Goal: Answer question/provide support: Share knowledge or assist other users

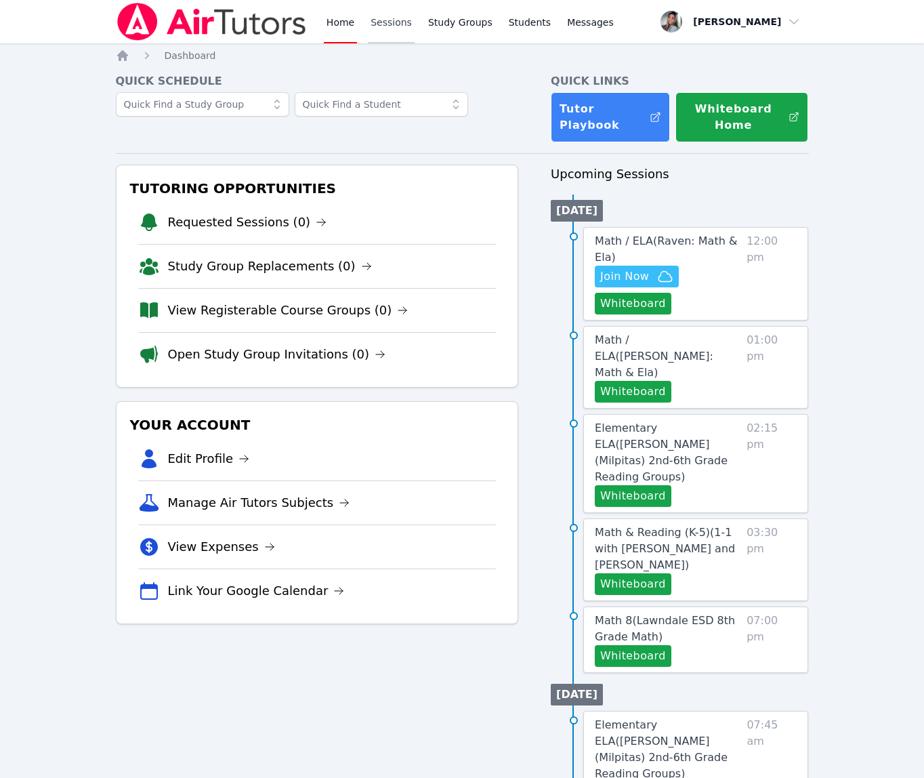
click at [394, 24] on link "Sessions" at bounding box center [391, 21] width 47 height 43
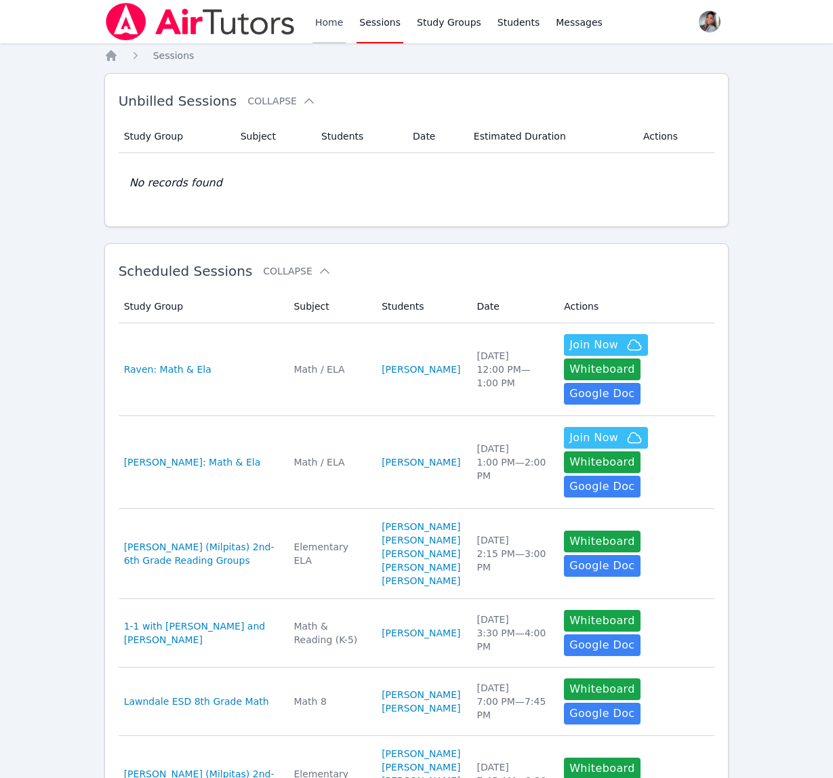
click at [333, 20] on link "Home" at bounding box center [328, 21] width 33 height 43
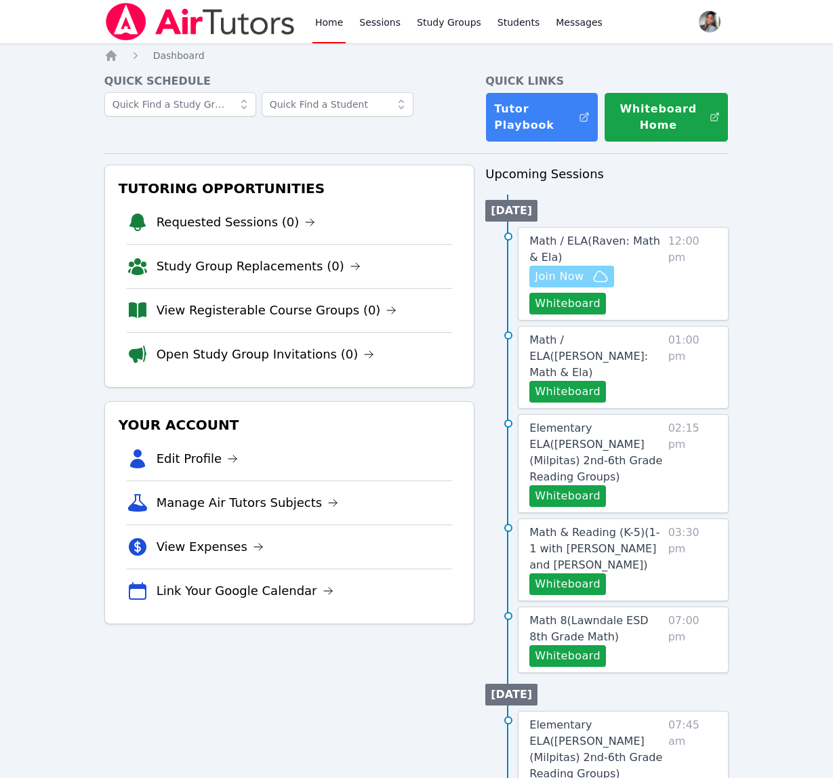
click at [561, 274] on span "Join Now" at bounding box center [558, 276] width 49 height 16
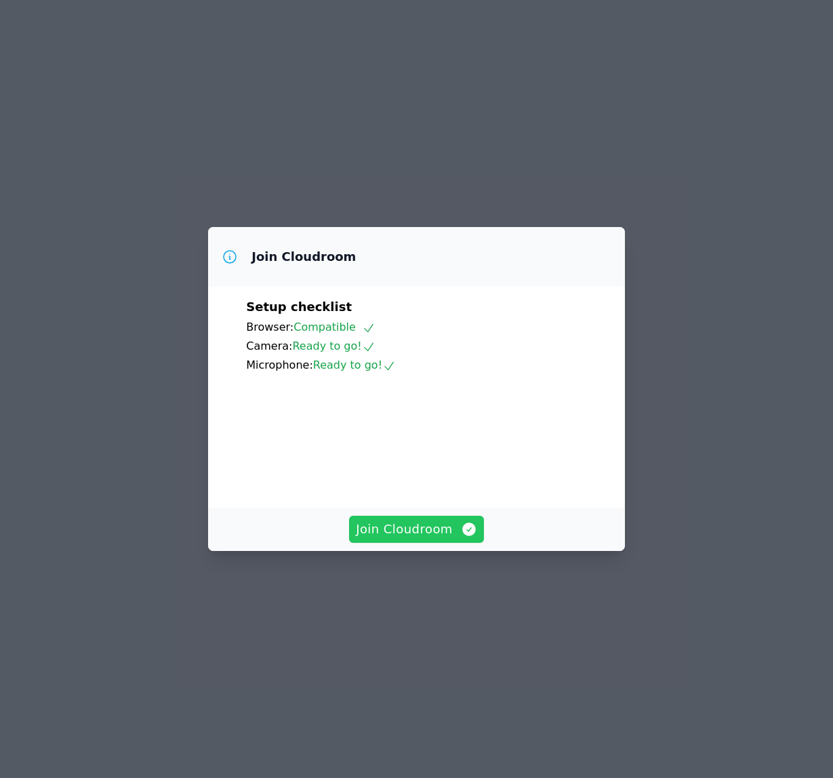
click at [403, 539] on span "Join Cloudroom" at bounding box center [416, 529] width 121 height 19
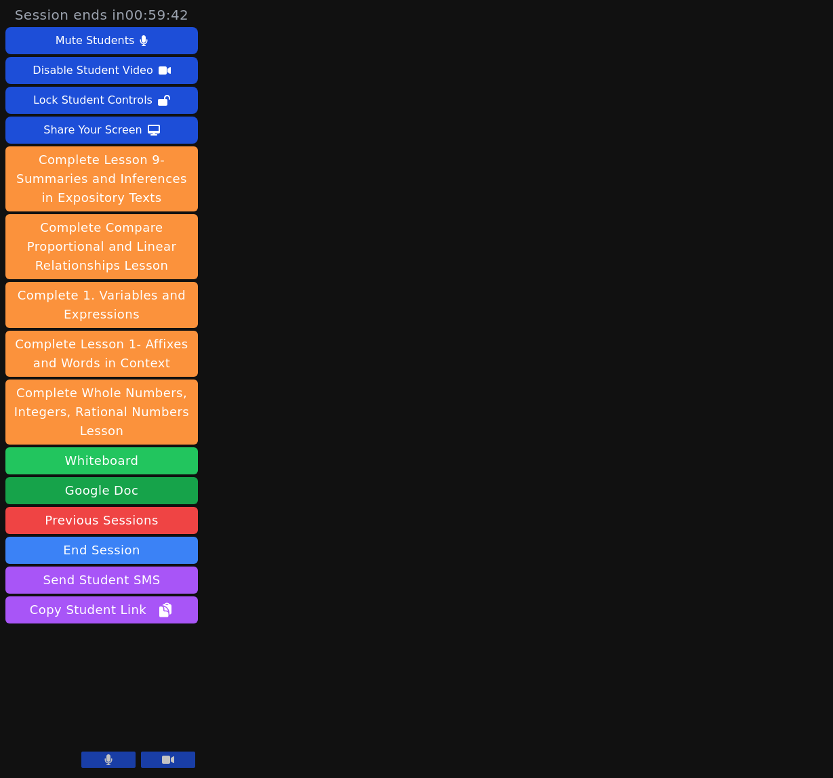
click at [101, 465] on button "Whiteboard" at bounding box center [101, 460] width 192 height 27
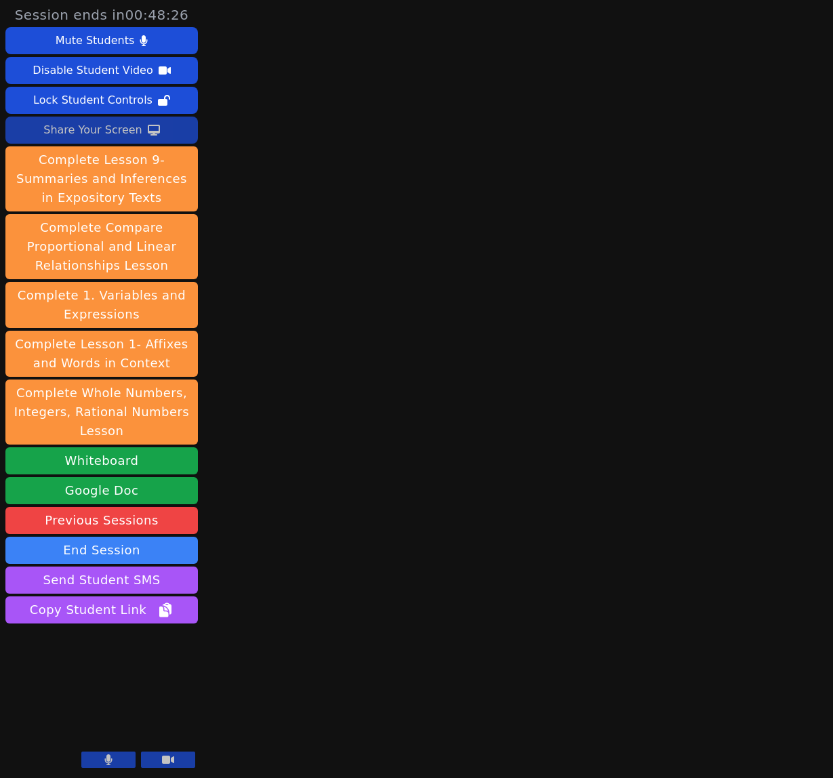
click at [89, 127] on div "Share Your Screen" at bounding box center [92, 130] width 99 height 22
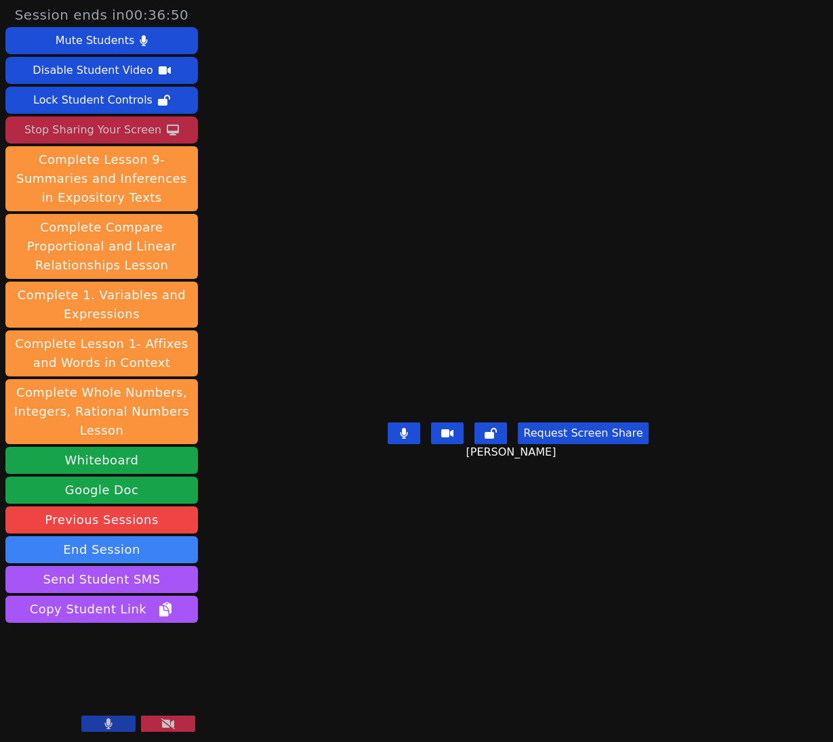
click at [79, 126] on div "Stop Sharing Your Screen" at bounding box center [92, 130] width 137 height 22
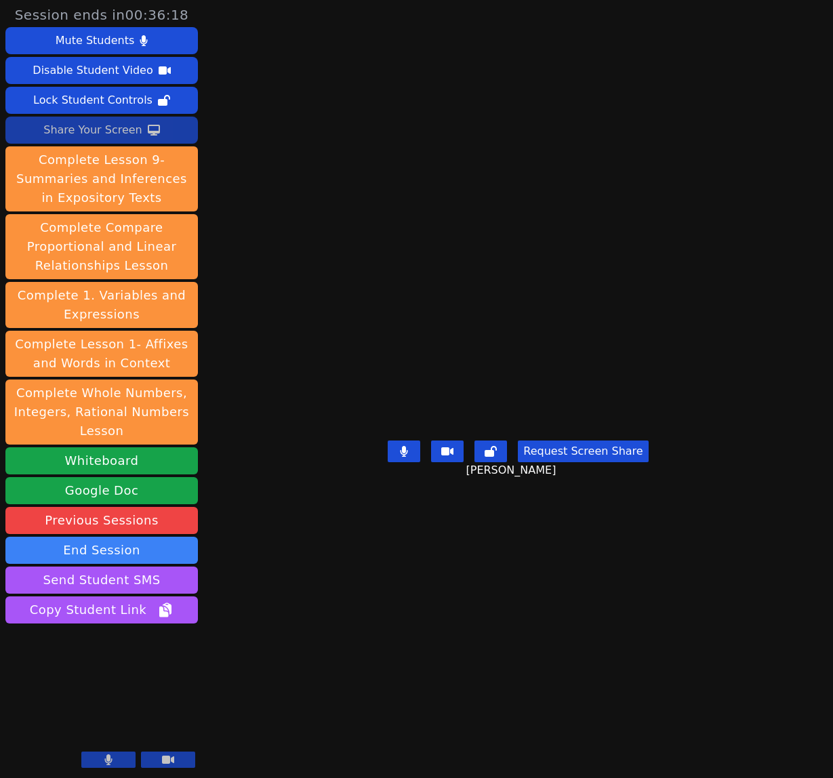
click at [130, 121] on div "Share Your Screen" at bounding box center [92, 130] width 99 height 22
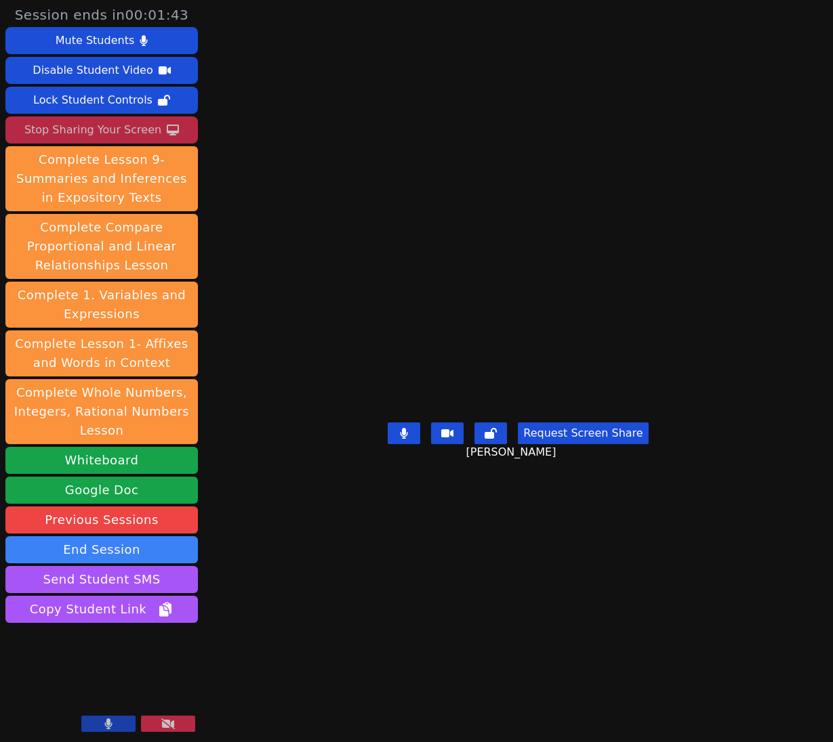
click at [100, 126] on div "Stop Sharing Your Screen" at bounding box center [92, 130] width 137 height 22
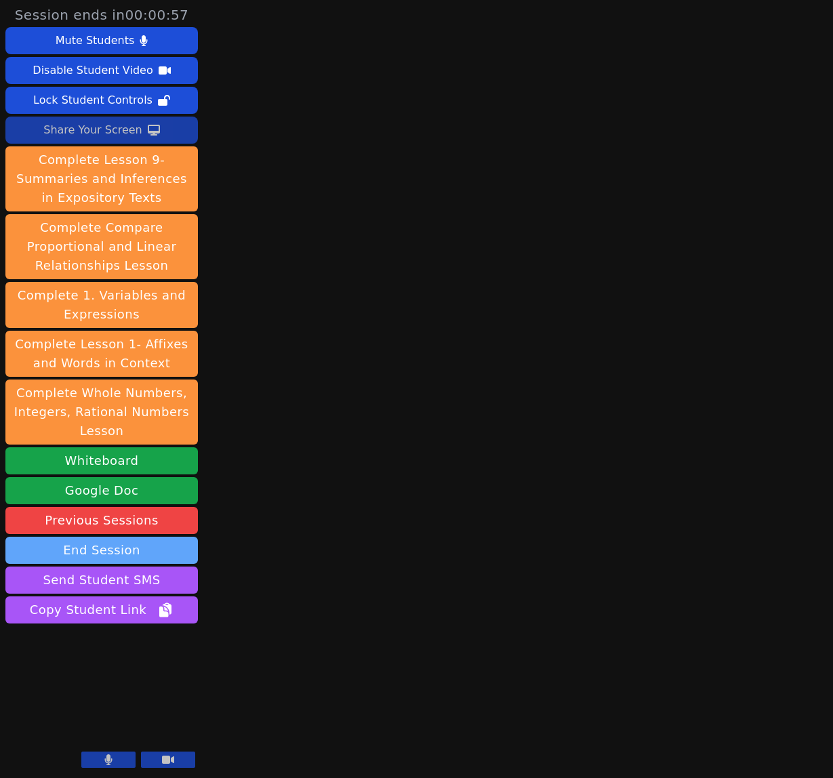
click at [110, 553] on button "End Session" at bounding box center [101, 549] width 192 height 27
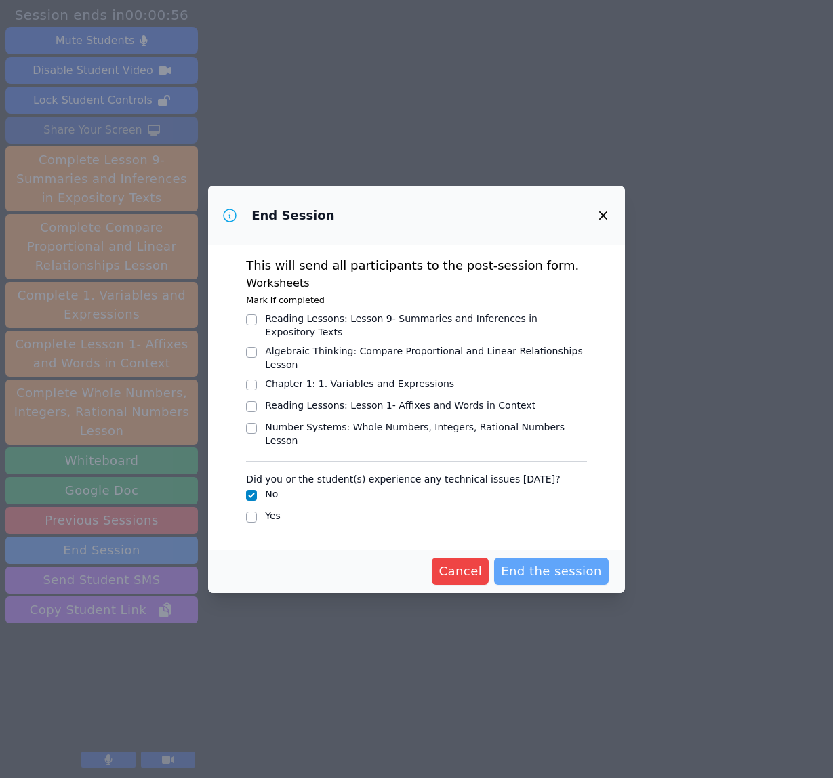
click at [567, 562] on span "End the session" at bounding box center [551, 571] width 101 height 19
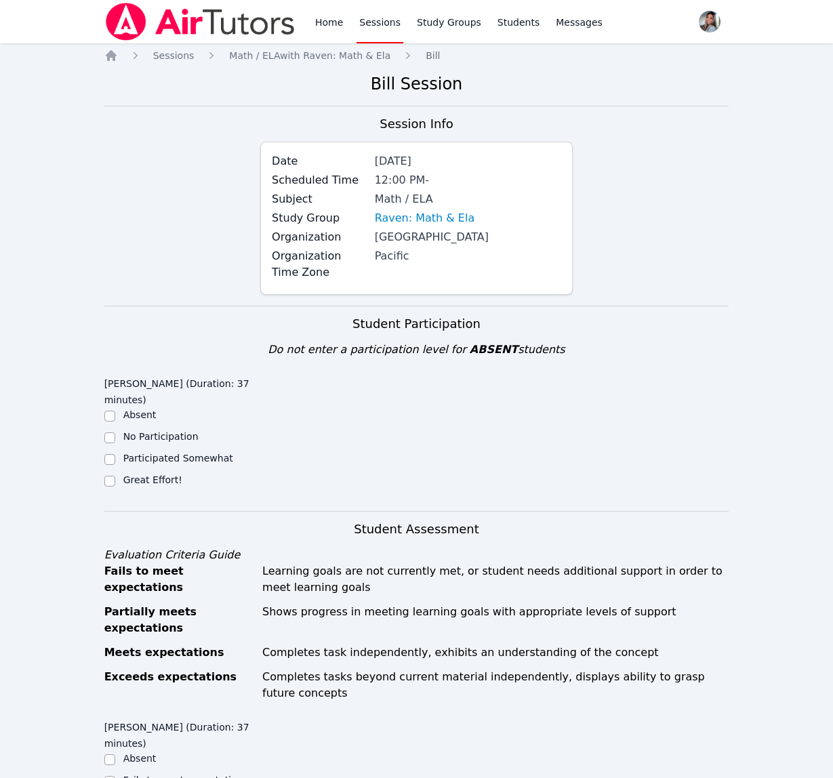
click at [150, 476] on label "Great Effort!" at bounding box center [152, 479] width 59 height 11
click at [115, 476] on input "Great Effort!" at bounding box center [109, 481] width 11 height 11
checkbox input "true"
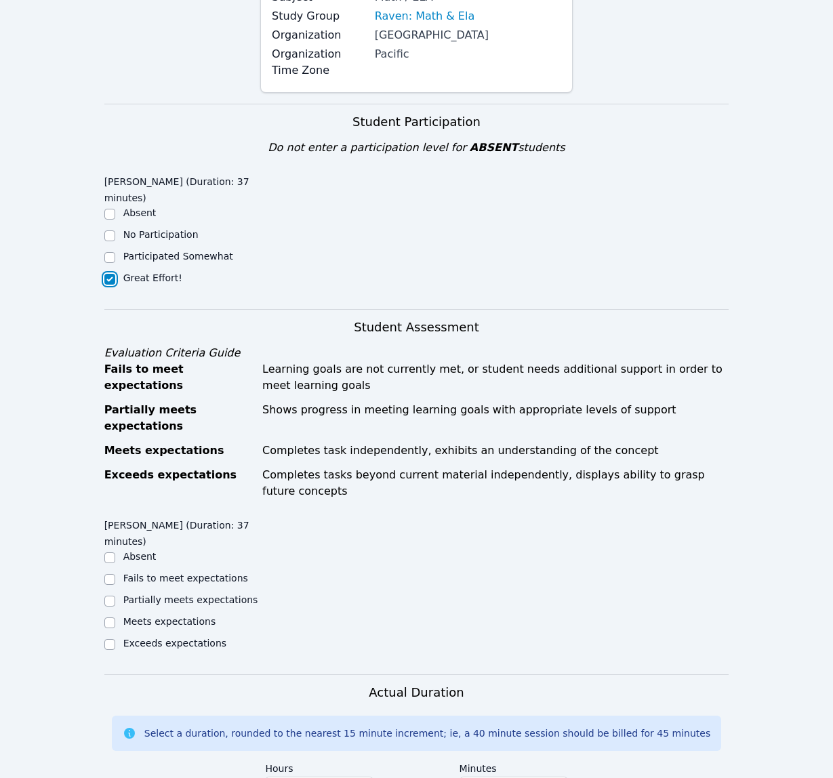
scroll to position [217, 0]
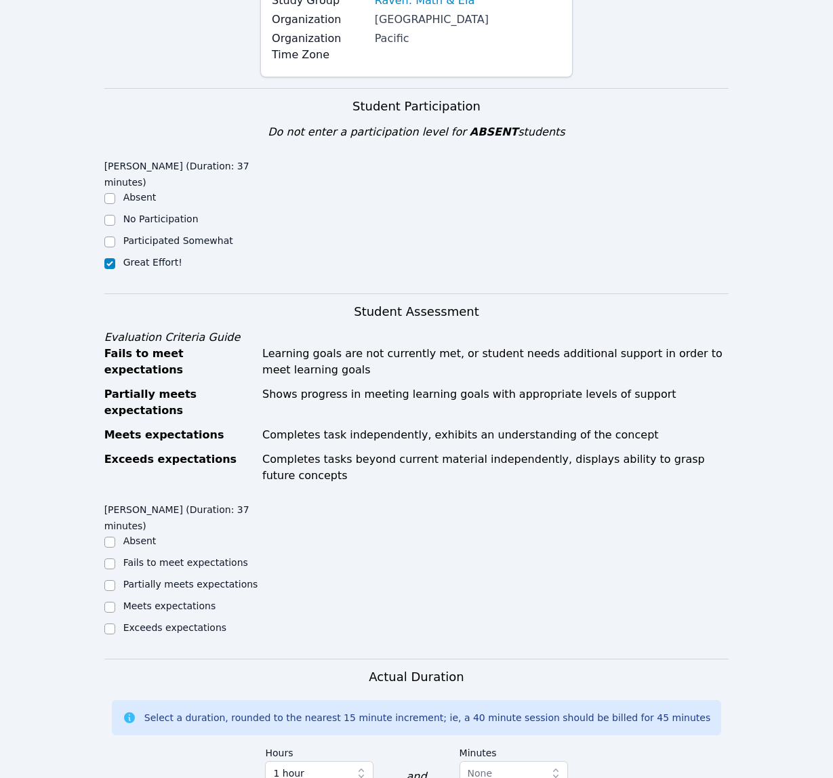
click at [154, 600] on label "Meets expectations" at bounding box center [169, 605] width 93 height 11
click at [115, 602] on input "Meets expectations" at bounding box center [109, 607] width 11 height 11
checkbox input "true"
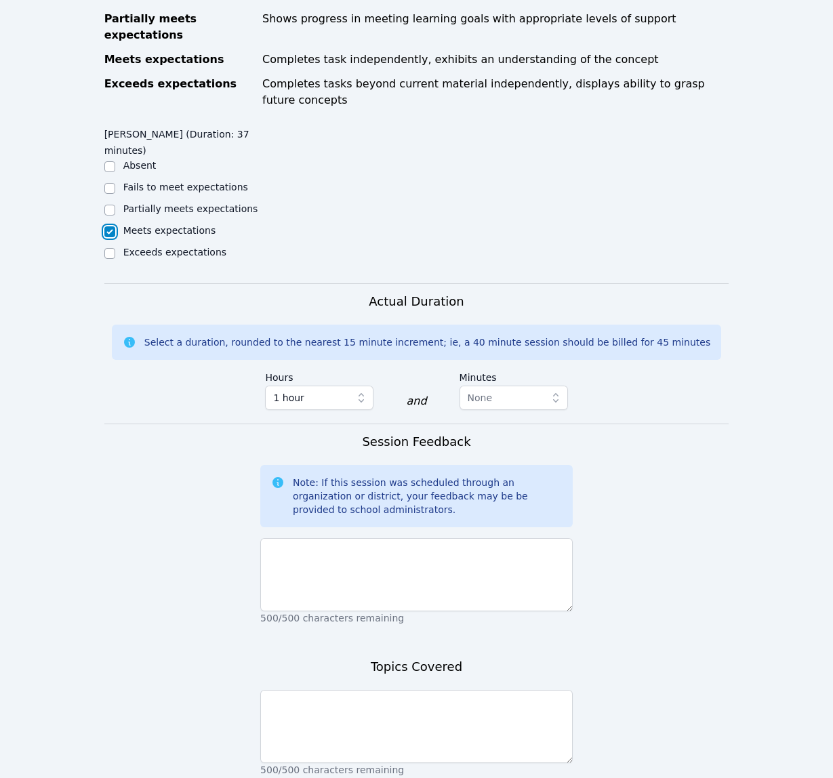
scroll to position [613, 0]
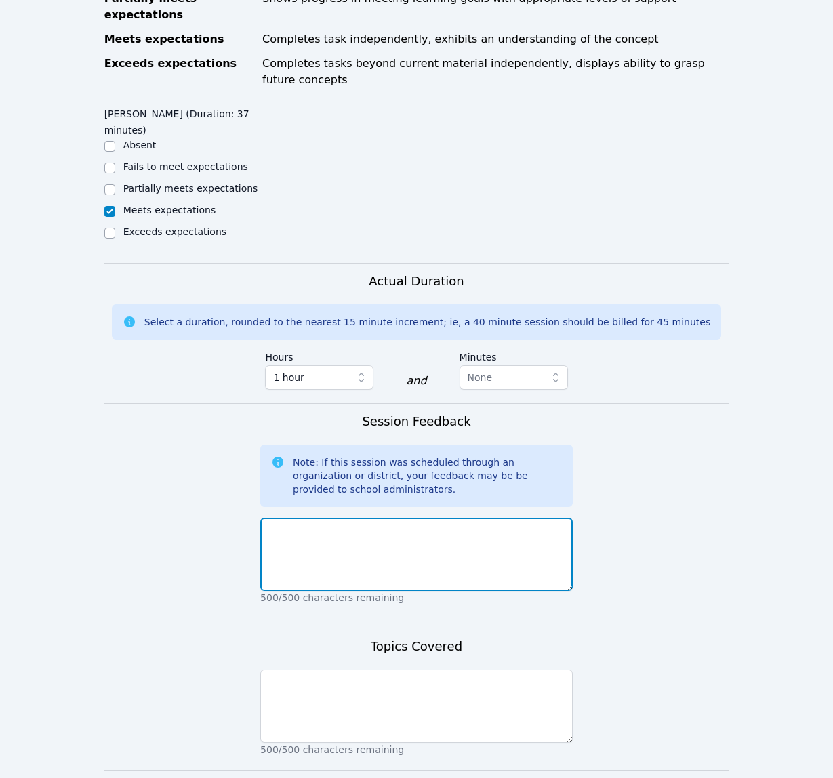
click at [290, 550] on textarea at bounding box center [416, 554] width 312 height 73
click at [408, 534] on textarea "Great session. Today, we continued working on solving equations with absolute v…" at bounding box center [416, 554] width 312 height 73
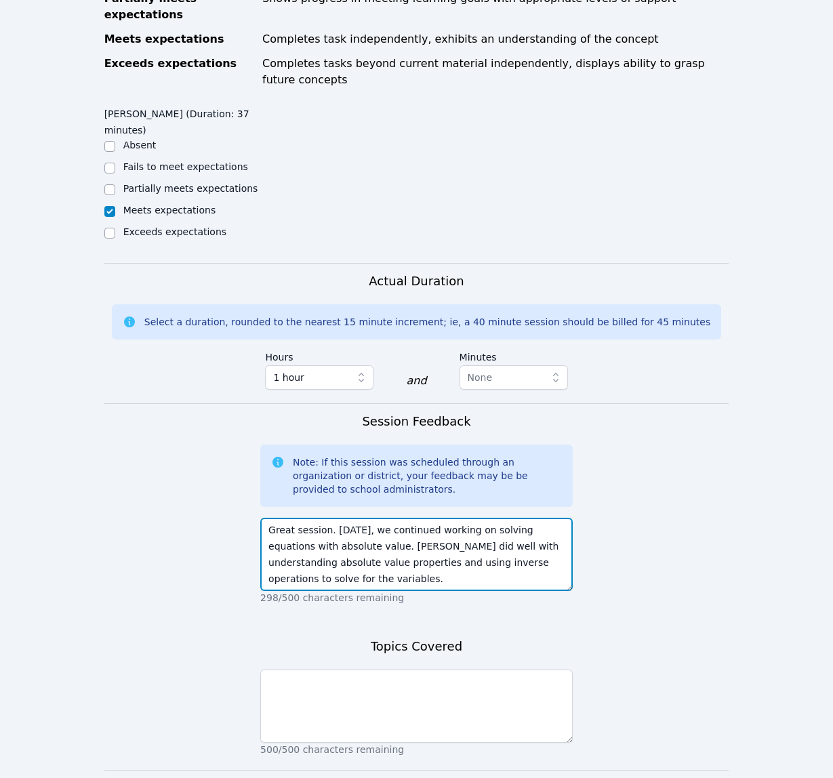
type textarea "Great session. Today, we continued working on solving equations with absolute v…"
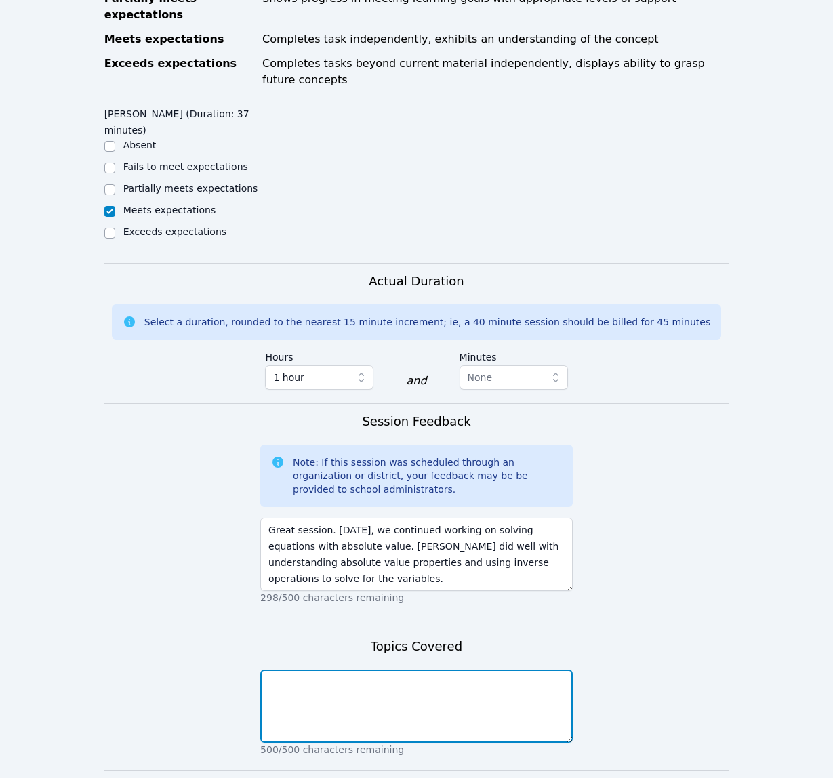
click at [417, 690] on textarea at bounding box center [416, 705] width 312 height 73
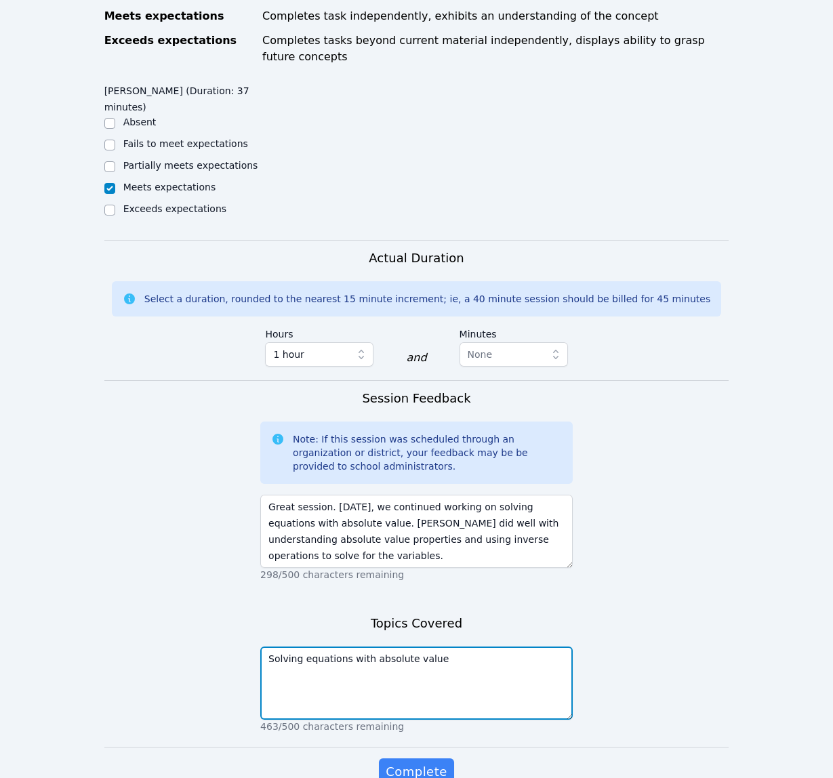
scroll to position [641, 0]
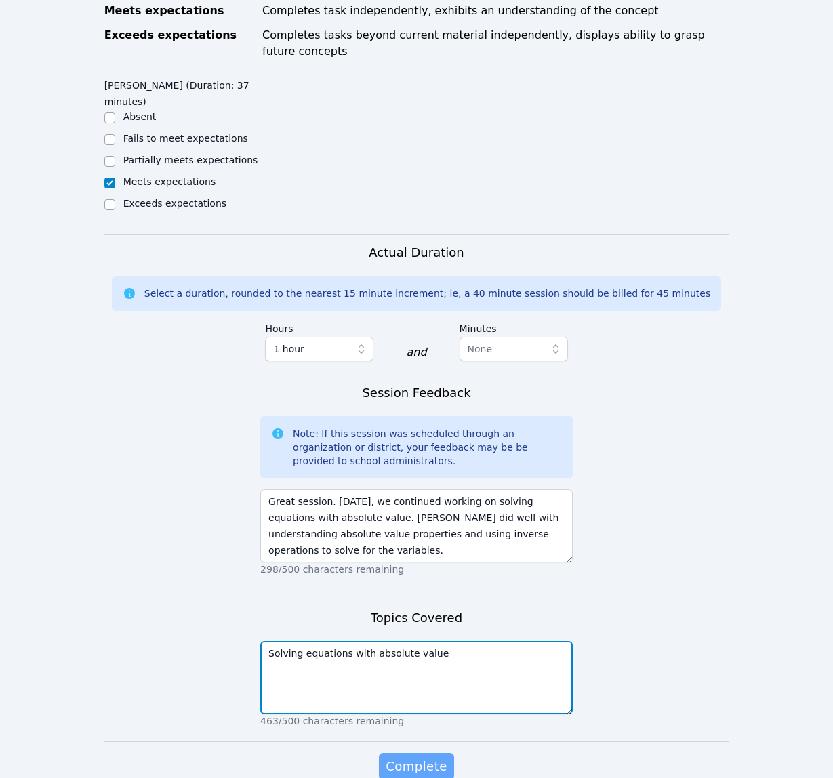
type textarea "Solving equations with absolute value"
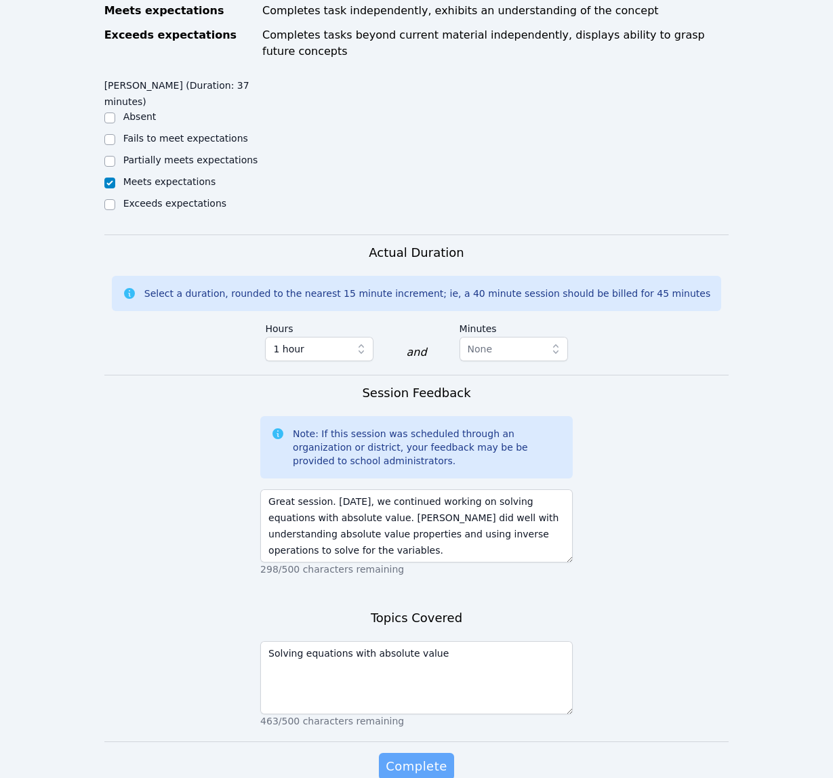
click at [428, 757] on span "Complete" at bounding box center [415, 766] width 61 height 19
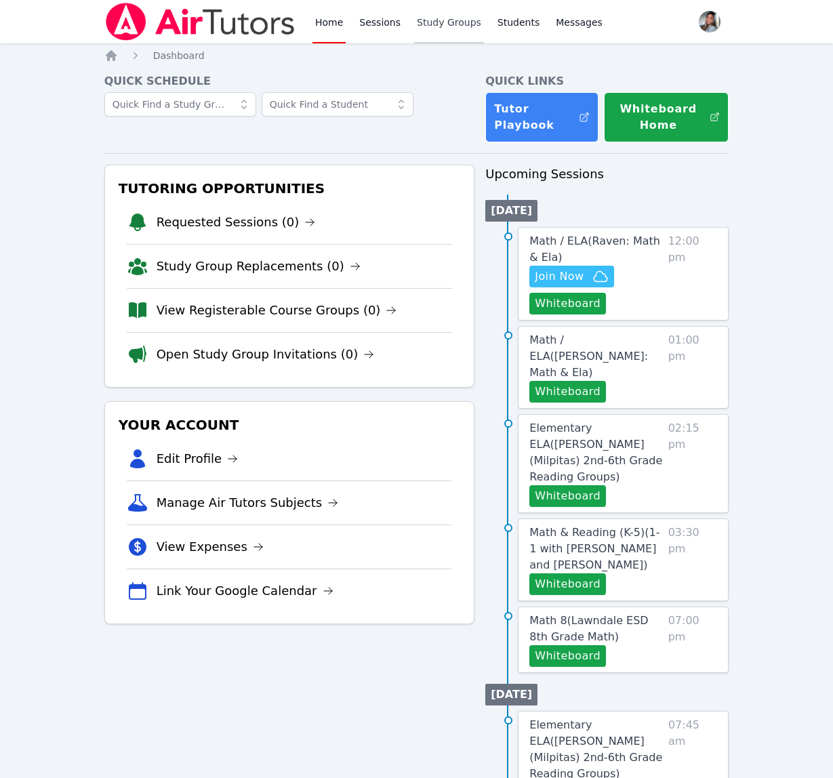
click at [429, 24] on link "Study Groups" at bounding box center [449, 21] width 70 height 43
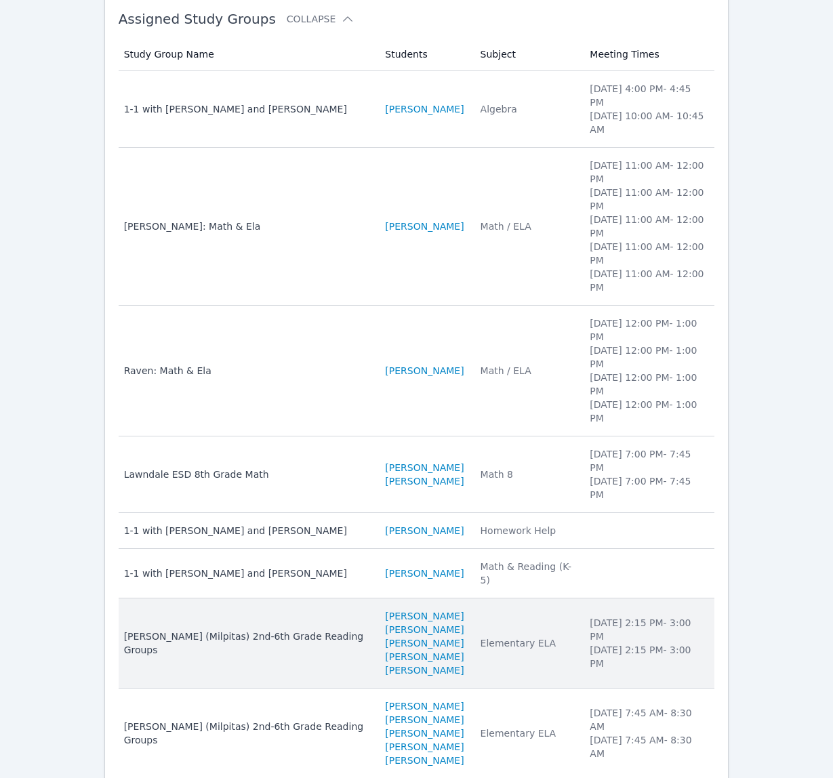
scroll to position [154, 0]
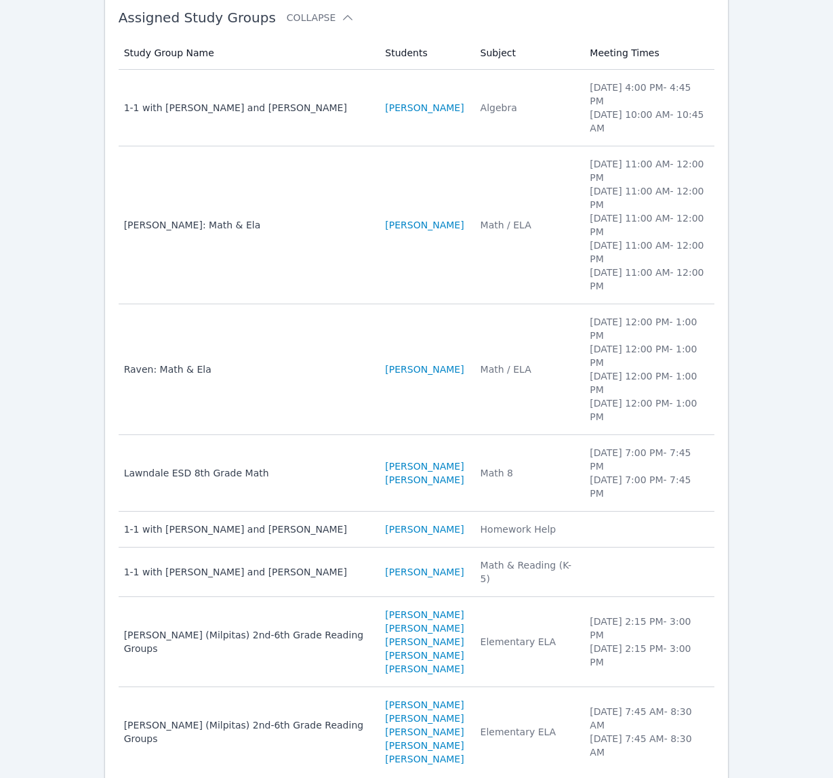
click at [488, 360] on td "Subject Math / ELA" at bounding box center [527, 369] width 110 height 131
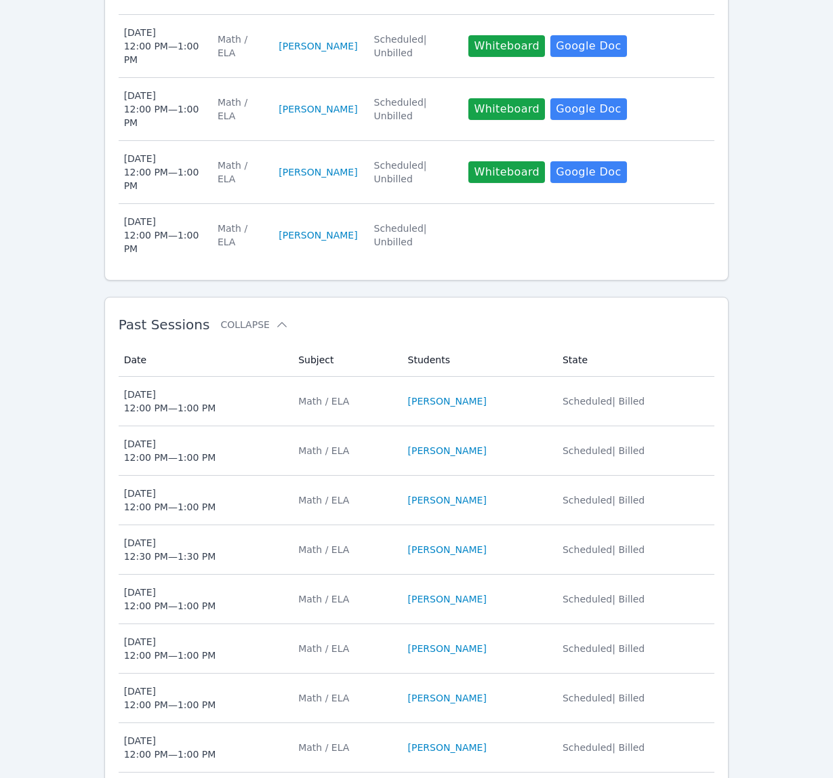
scroll to position [719, 0]
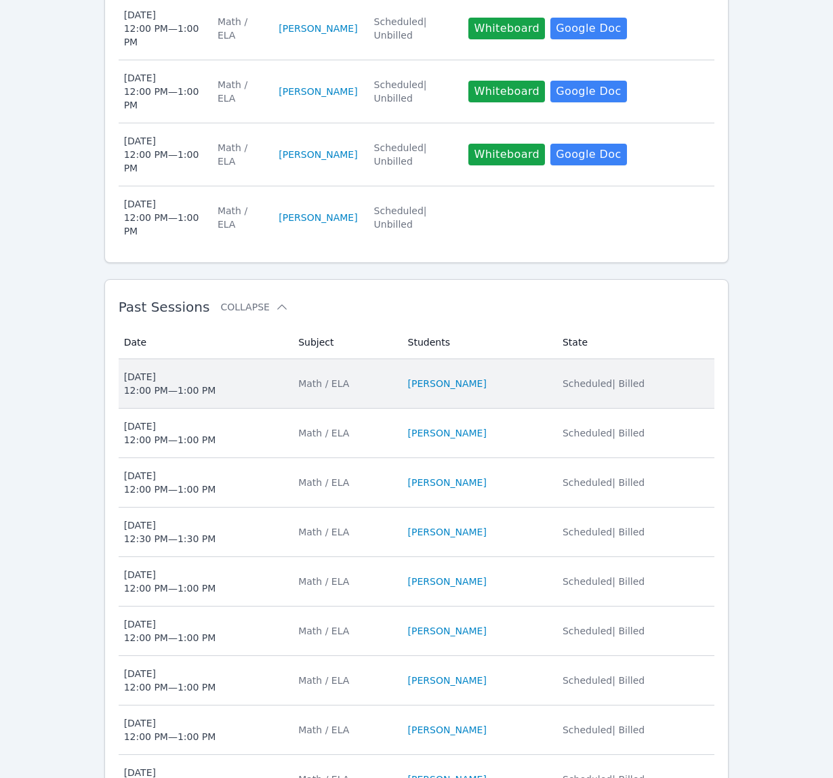
click at [534, 389] on li "RAVEN BROWN" at bounding box center [477, 384] width 138 height 14
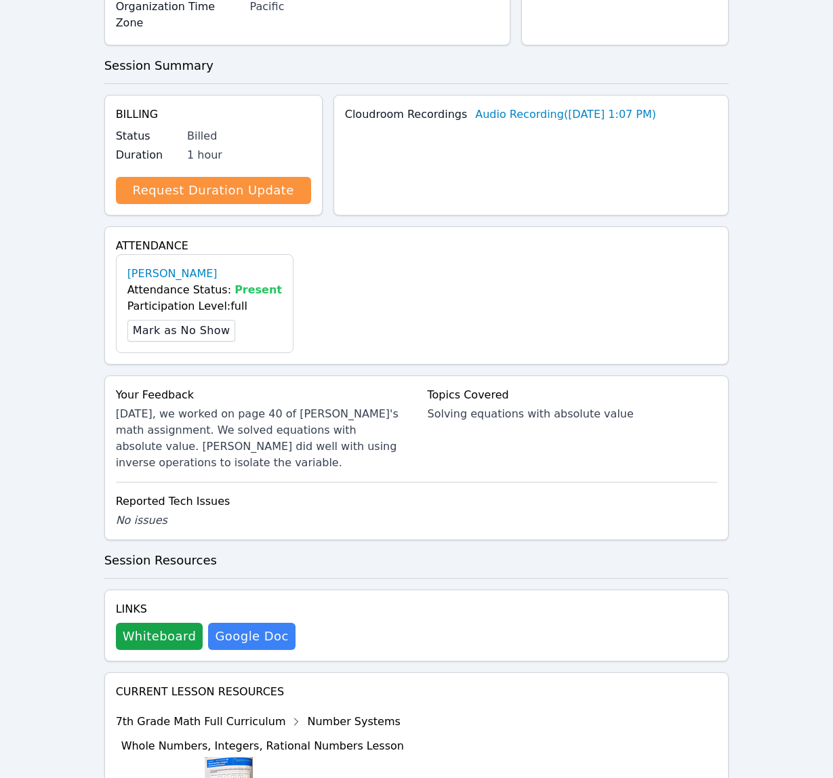
scroll to position [237, 0]
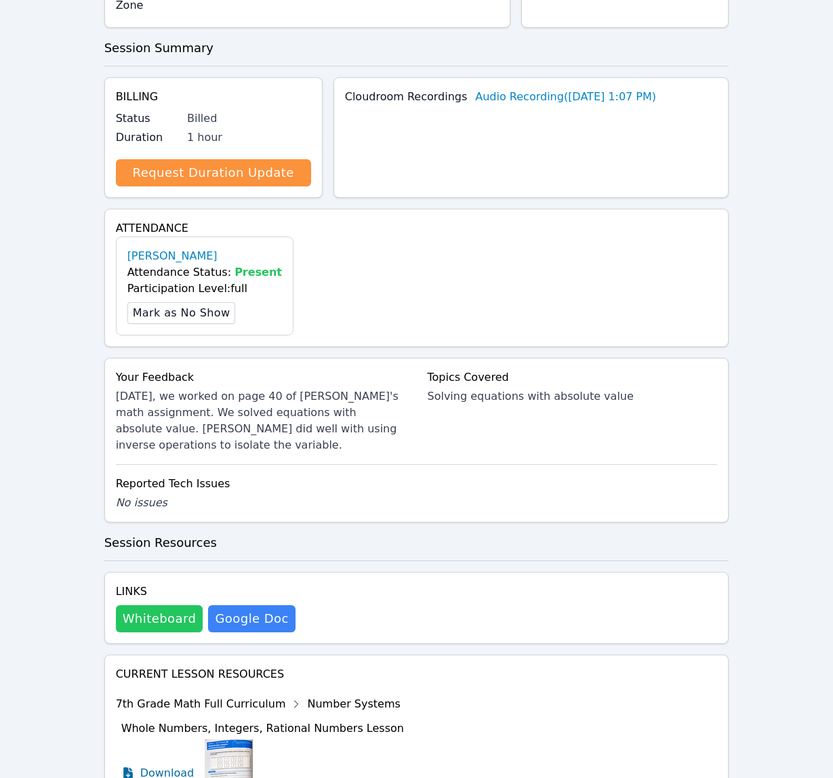
click at [168, 605] on button "Whiteboard" at bounding box center [159, 618] width 87 height 27
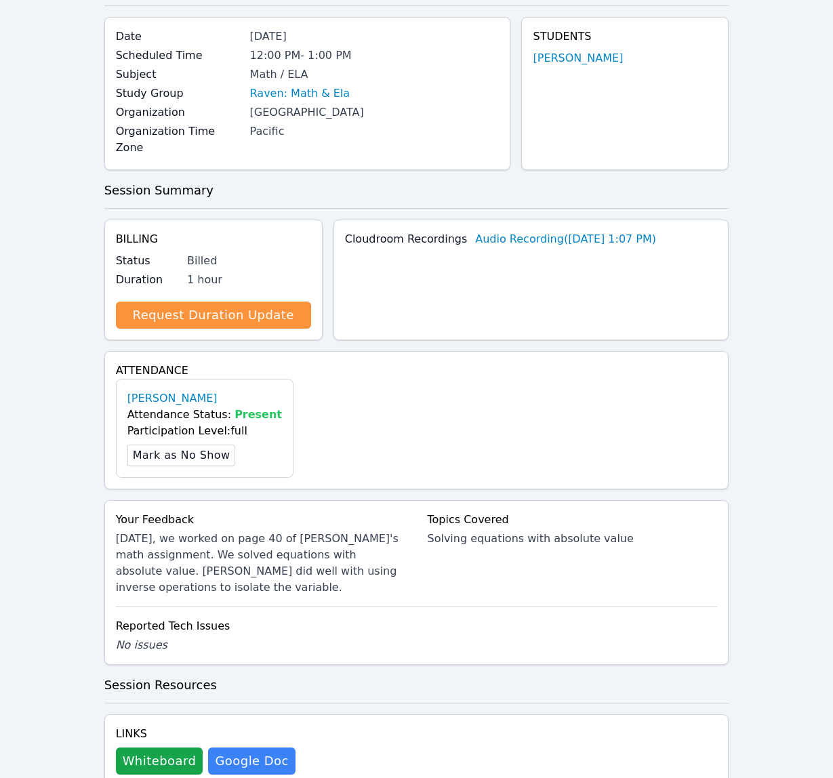
scroll to position [0, 0]
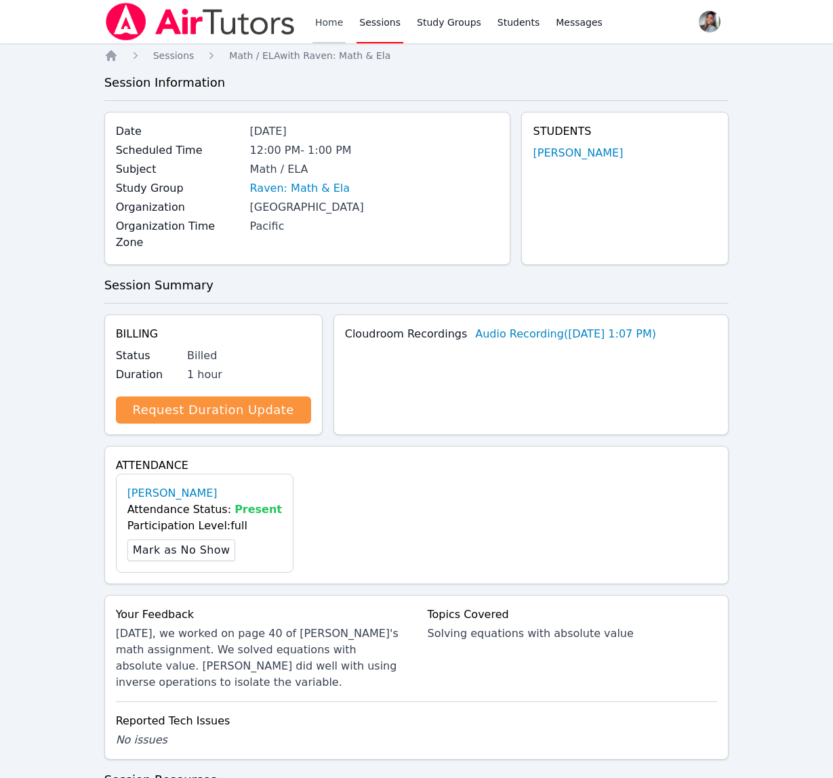
click at [330, 16] on link "Home" at bounding box center [328, 21] width 33 height 43
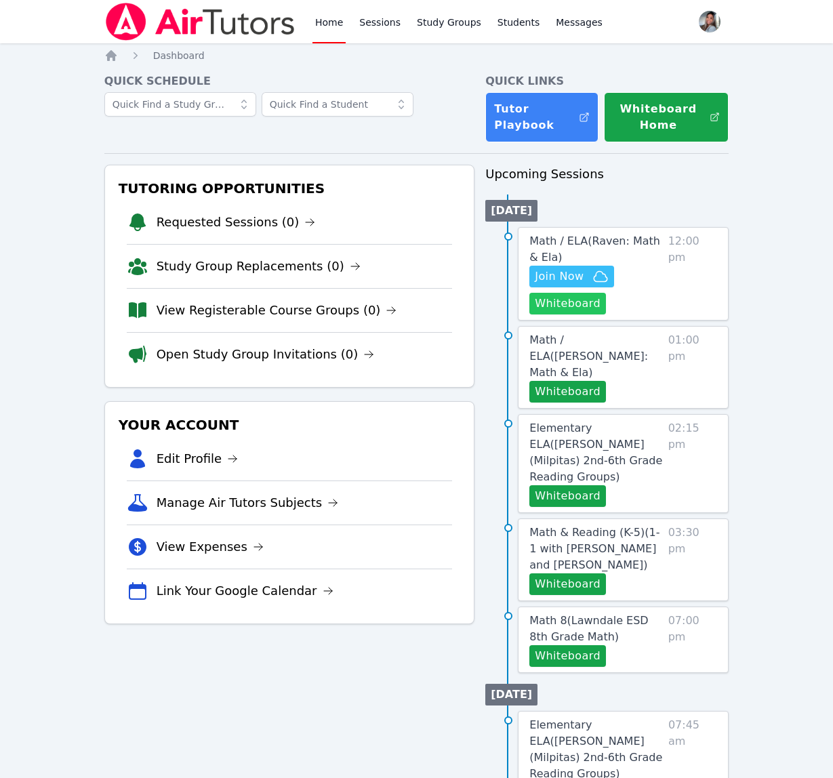
click at [586, 304] on button "Whiteboard" at bounding box center [567, 304] width 77 height 22
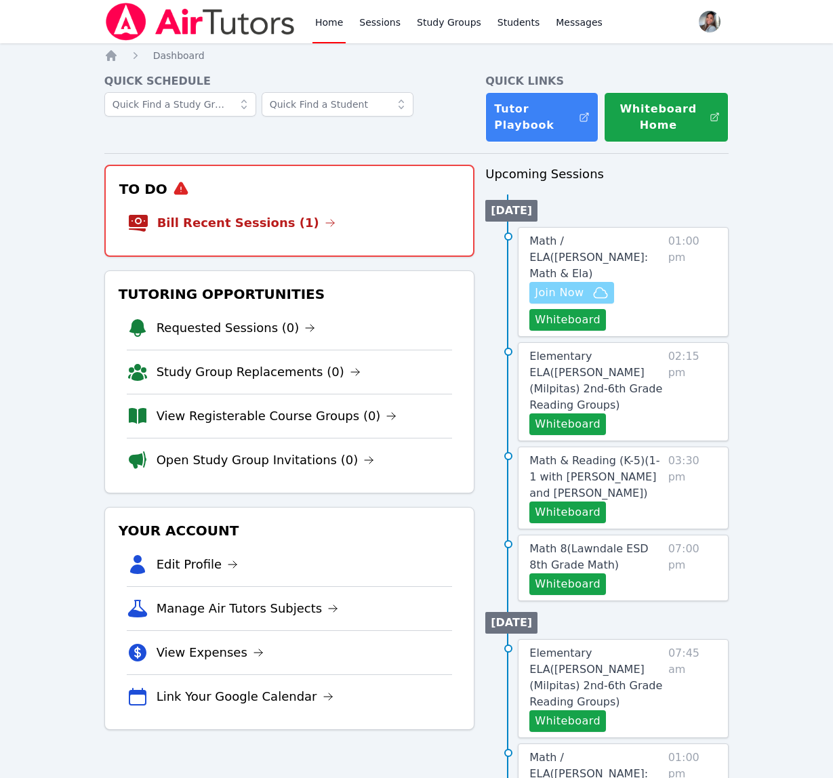
click at [576, 285] on span "Join Now" at bounding box center [558, 293] width 49 height 16
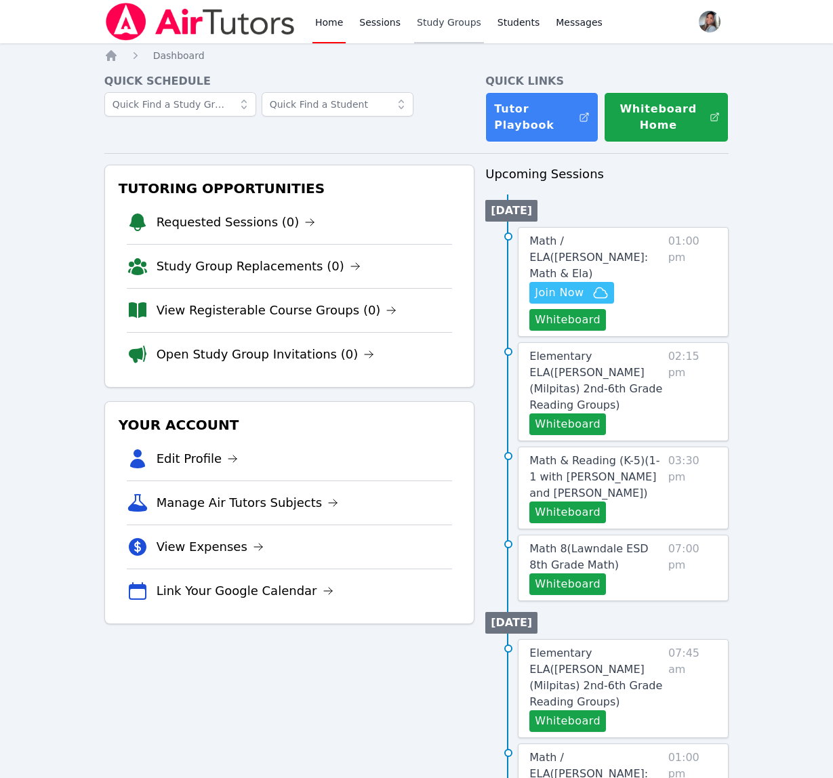
click at [440, 27] on link "Study Groups" at bounding box center [449, 21] width 70 height 43
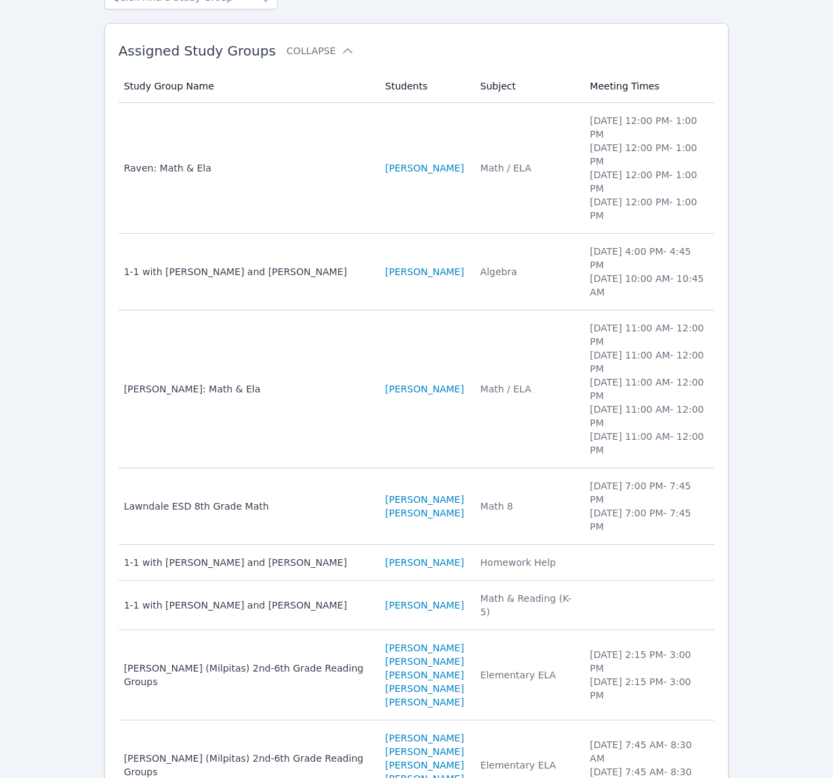
scroll to position [183, 0]
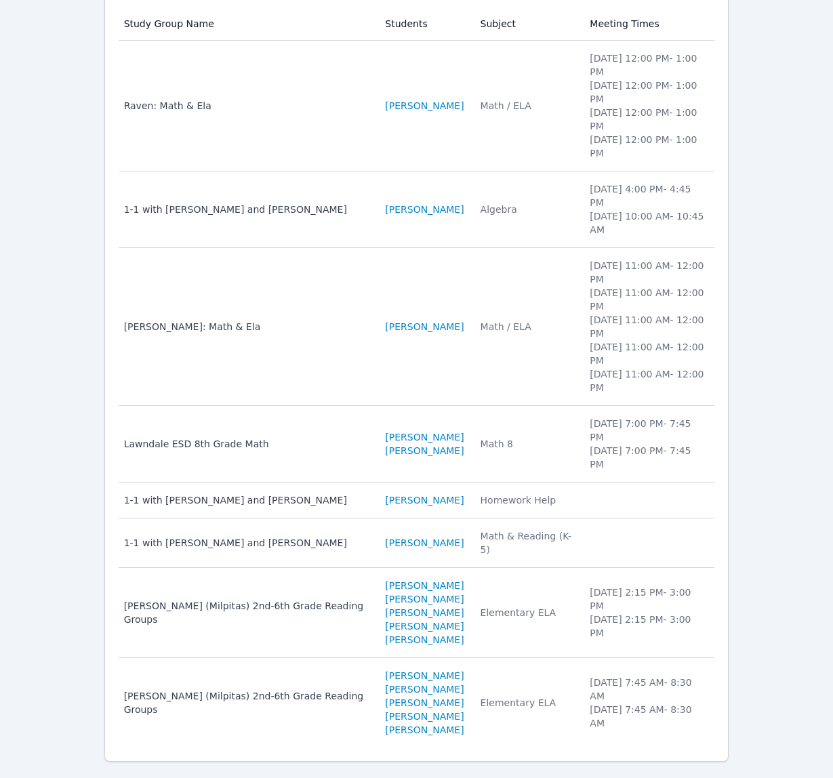
click at [511, 331] on td "Subject Math / ELA" at bounding box center [527, 327] width 110 height 158
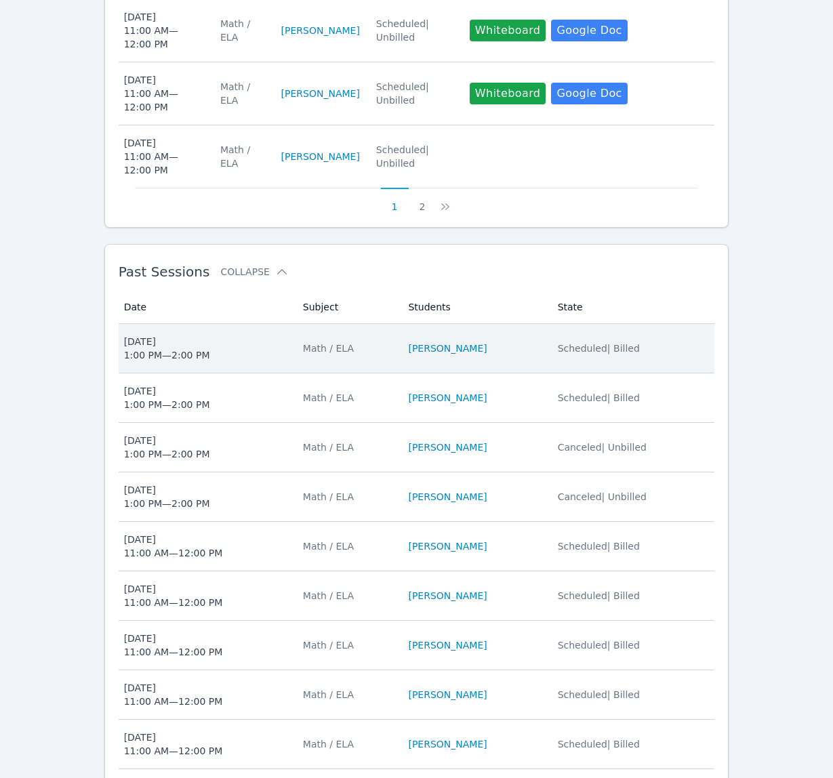
scroll to position [980, 0]
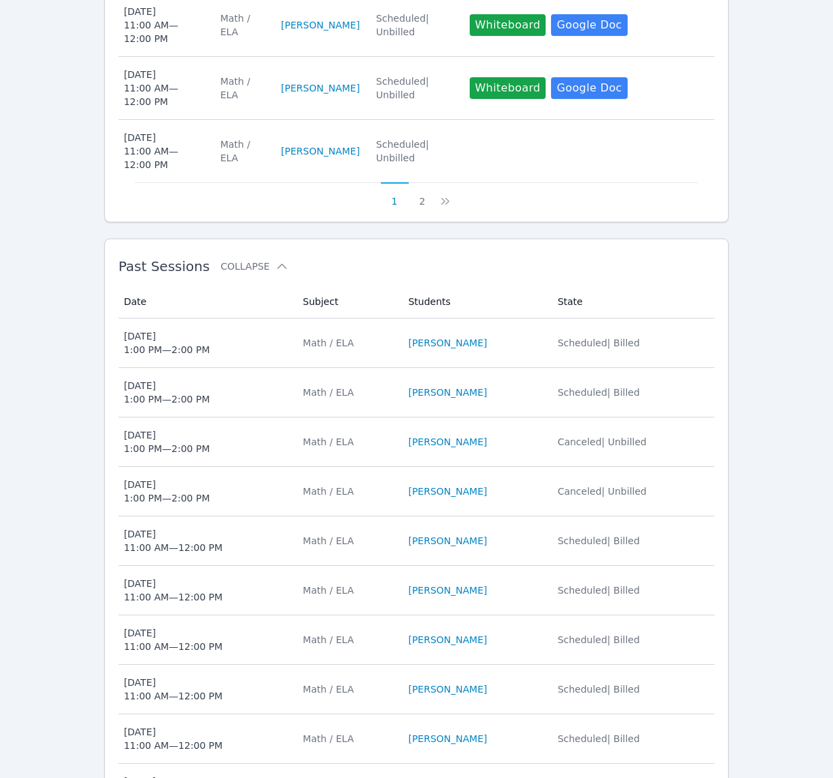
click at [515, 350] on td "Students SACARIANA CHARLEY" at bounding box center [474, 342] width 149 height 49
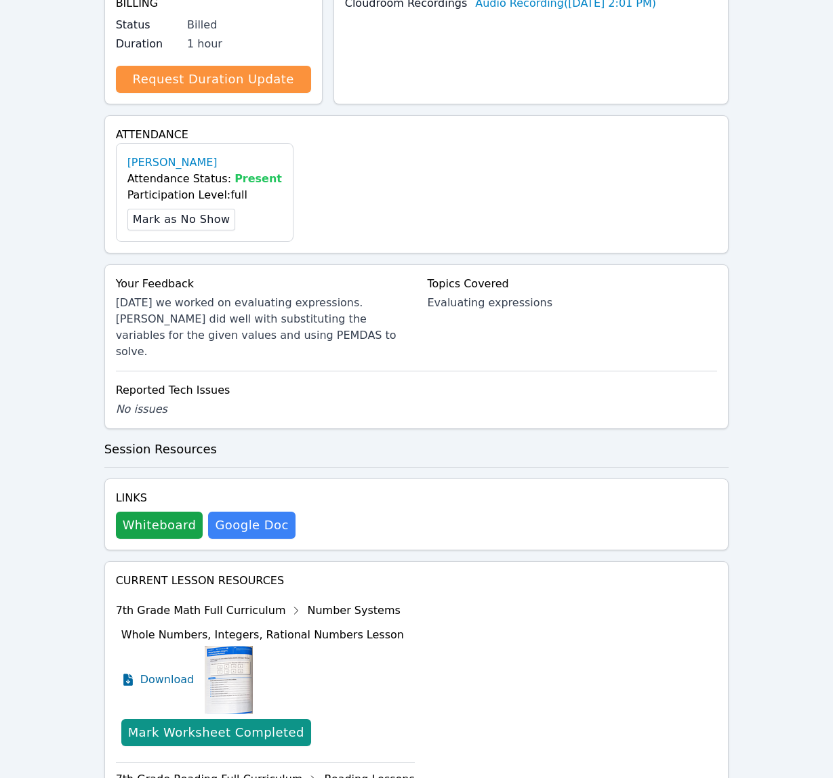
scroll to position [392, 0]
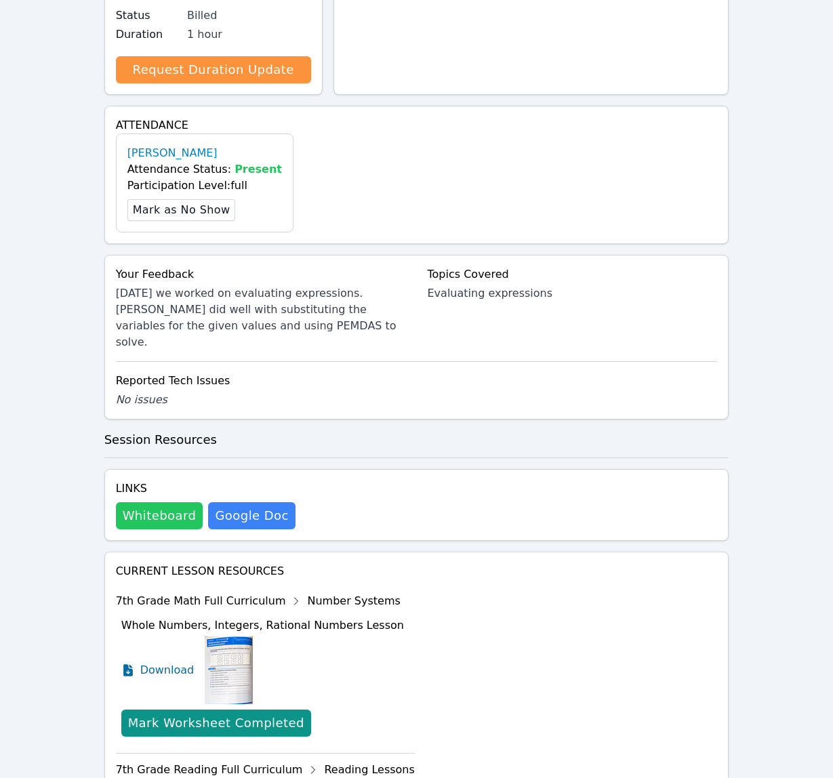
click at [146, 502] on button "Whiteboard" at bounding box center [159, 515] width 87 height 27
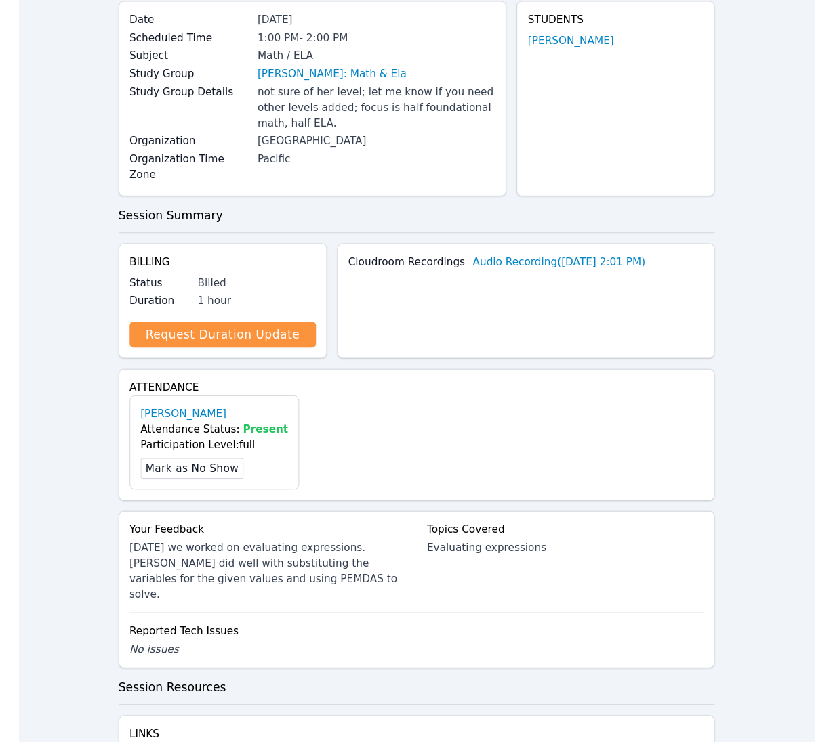
scroll to position [0, 0]
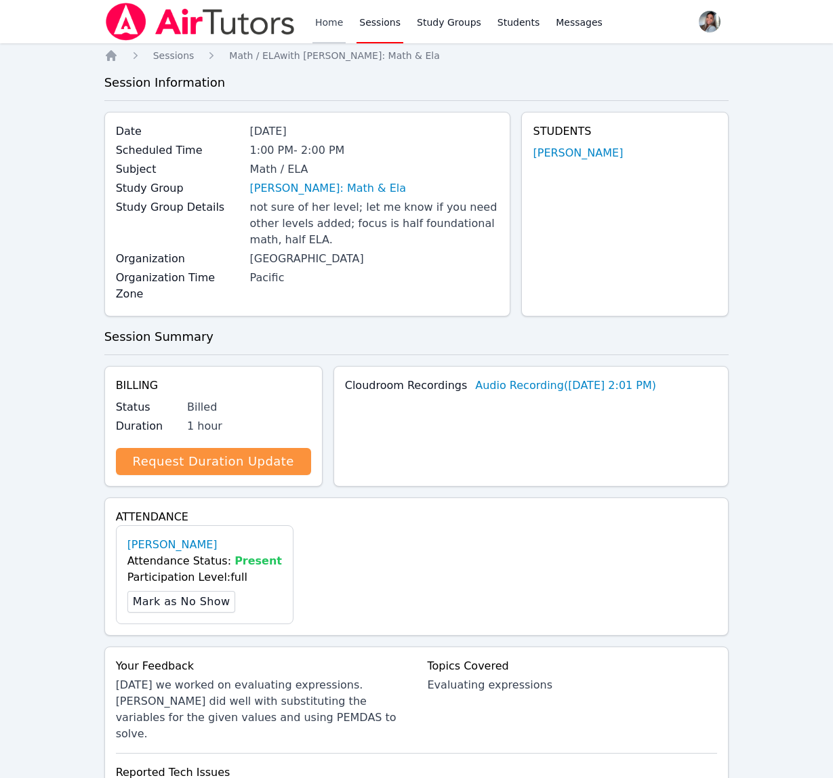
click at [318, 15] on link "Home" at bounding box center [328, 21] width 33 height 43
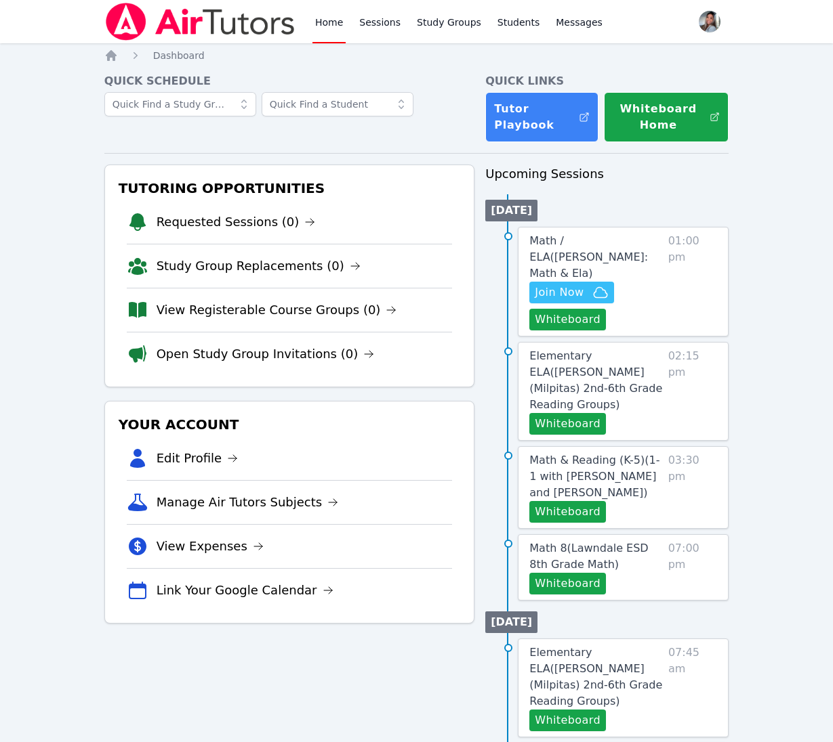
click at [299, 18] on div "Home Sessions Study Groups Students Messages" at bounding box center [354, 21] width 501 height 43
click at [314, 22] on link "Home" at bounding box center [328, 21] width 33 height 43
click at [382, 28] on link "Sessions" at bounding box center [379, 21] width 47 height 43
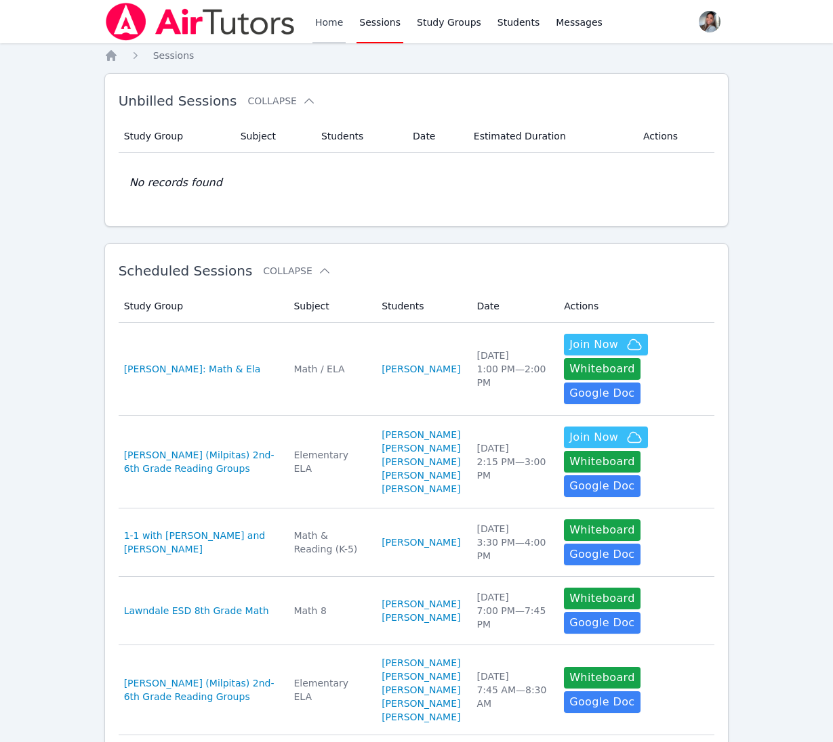
click at [312, 24] on link "Home" at bounding box center [328, 21] width 33 height 43
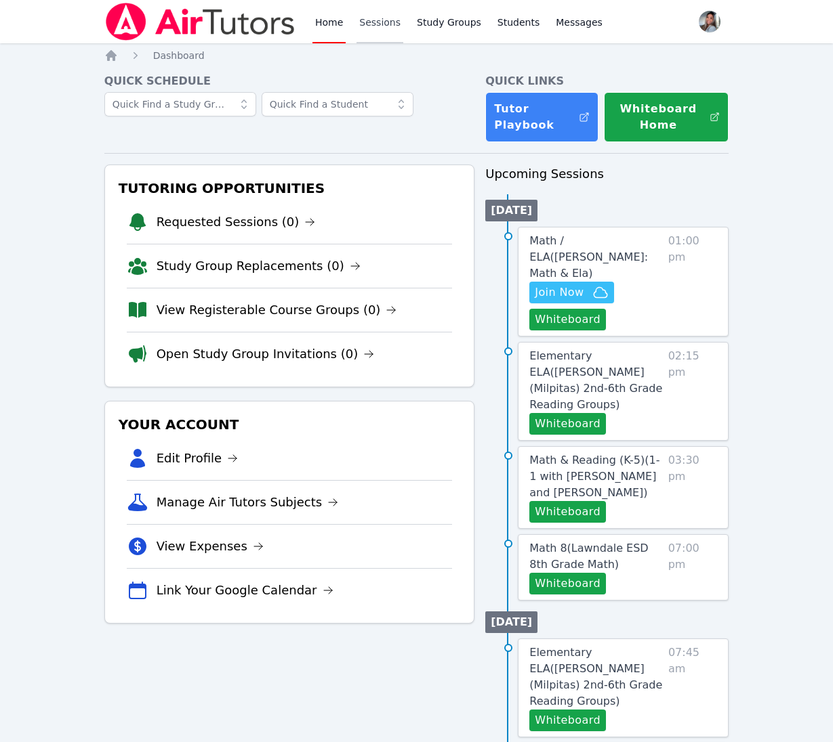
click at [360, 30] on link "Sessions" at bounding box center [379, 21] width 47 height 43
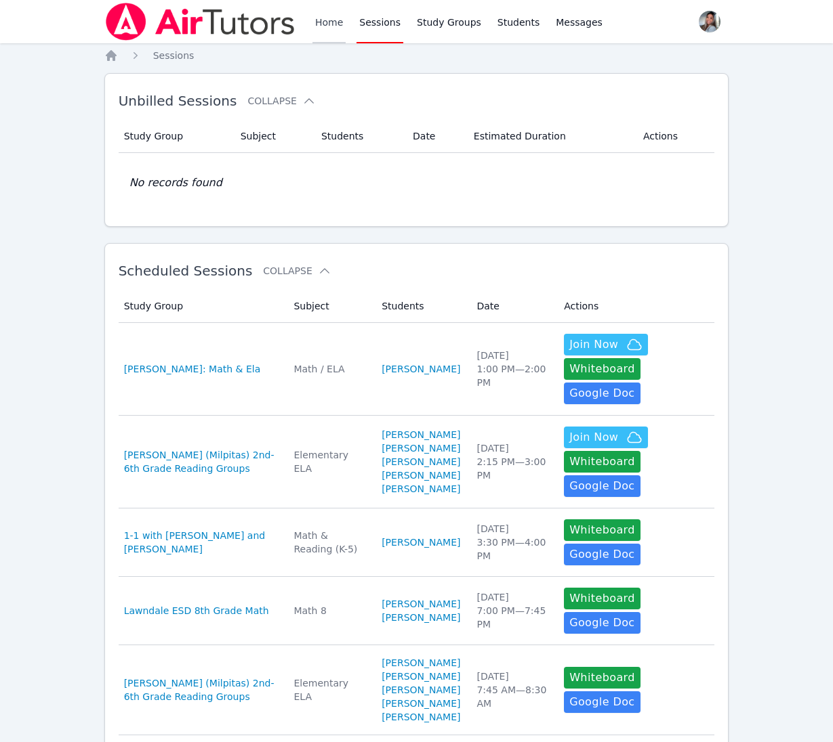
click at [339, 30] on link "Home" at bounding box center [328, 21] width 33 height 43
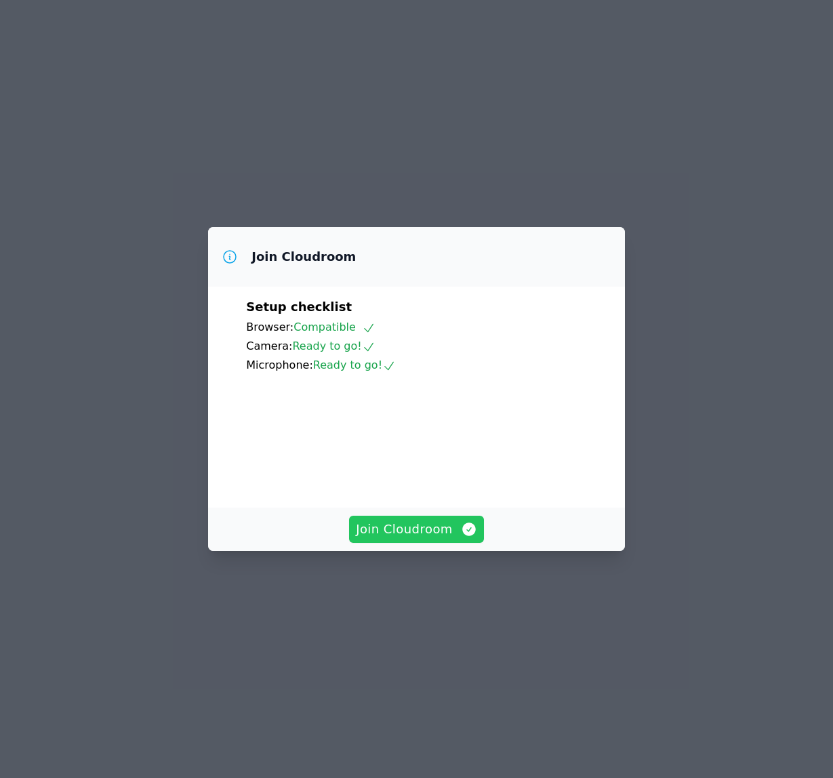
click at [423, 539] on span "Join Cloudroom" at bounding box center [416, 529] width 121 height 19
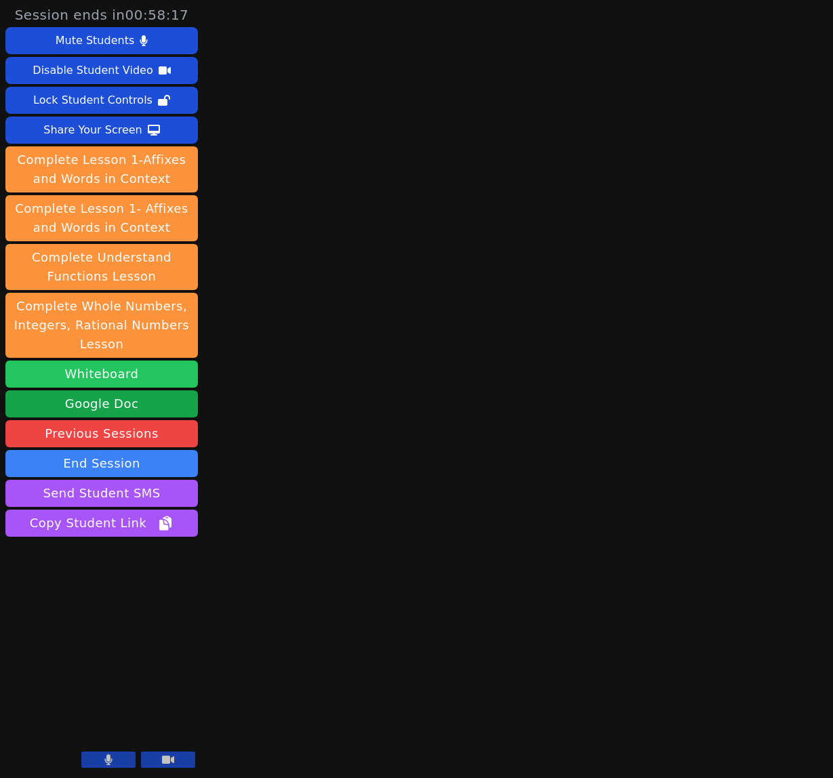
click at [113, 374] on button "Whiteboard" at bounding box center [101, 373] width 192 height 27
click at [115, 765] on button at bounding box center [108, 759] width 54 height 16
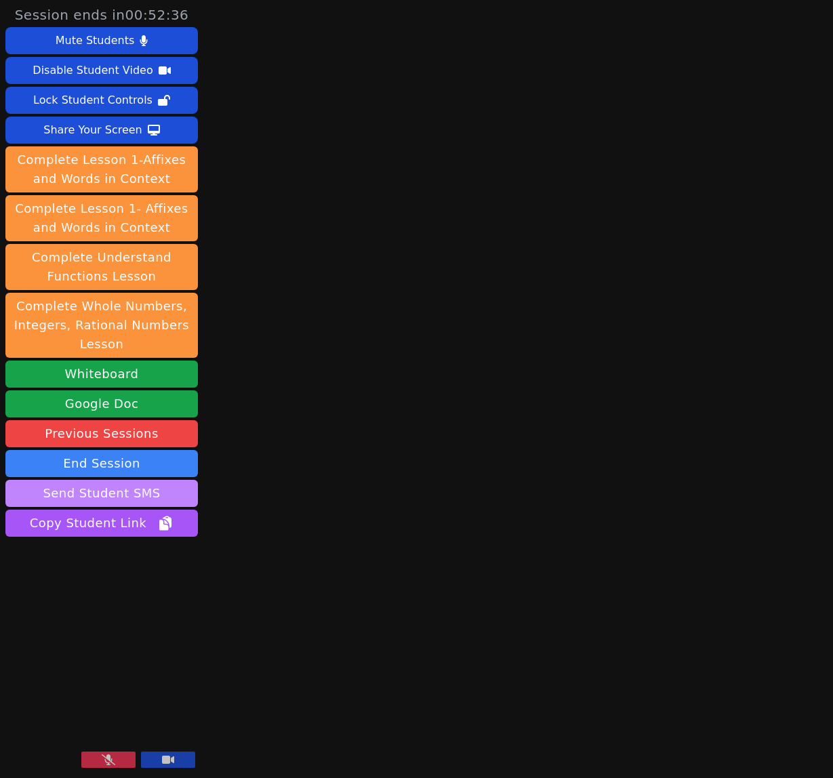
click at [142, 494] on button "Send Student SMS" at bounding box center [101, 493] width 192 height 27
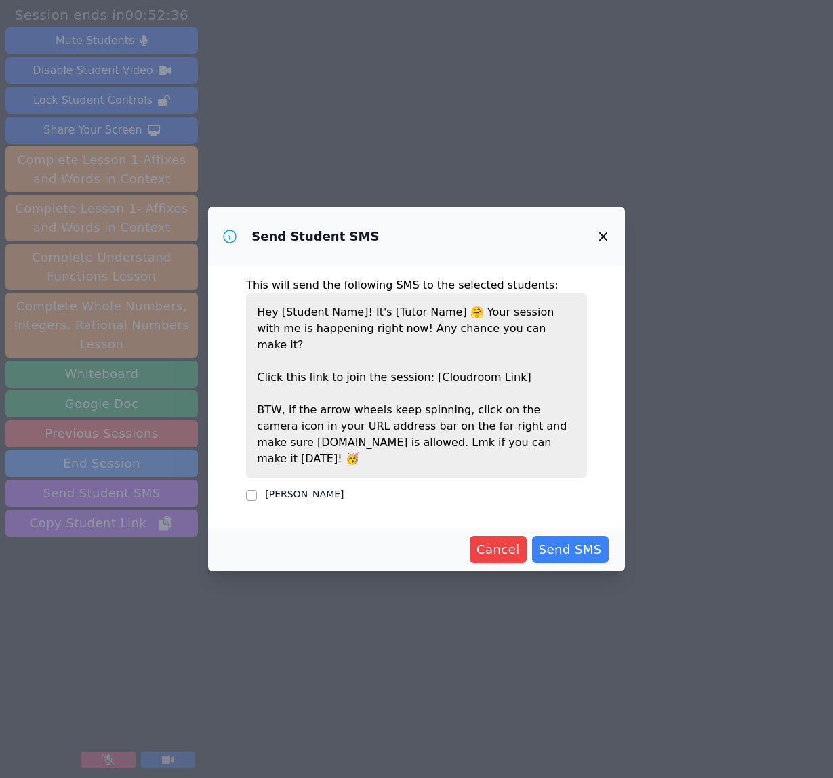
click at [322, 487] on div "[PERSON_NAME]" at bounding box center [416, 495] width 341 height 16
click at [335, 488] on label "[PERSON_NAME]" at bounding box center [304, 493] width 79 height 11
click at [257, 490] on input "[PERSON_NAME]" at bounding box center [251, 495] width 11 height 11
checkbox input "true"
click at [604, 539] on button "Send SMS" at bounding box center [570, 549] width 77 height 27
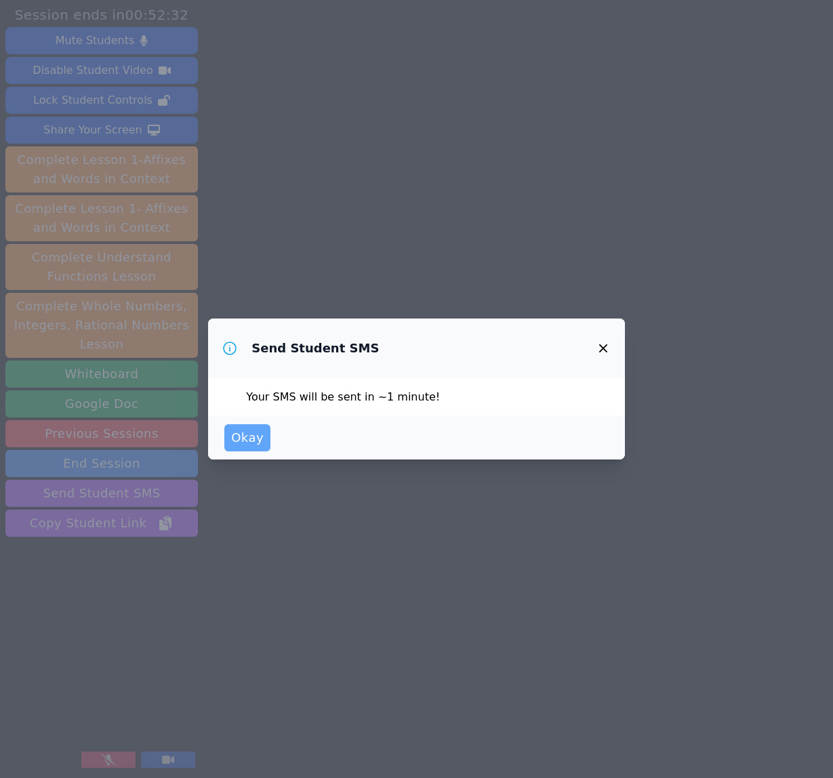
click at [245, 438] on span "Okay" at bounding box center [247, 437] width 33 height 19
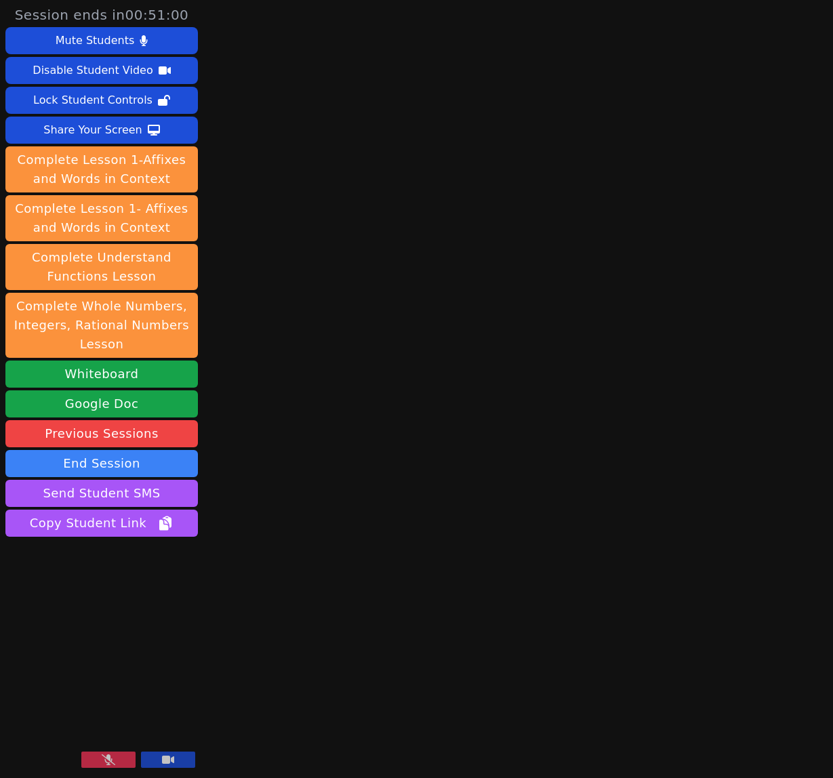
click at [112, 758] on icon at bounding box center [109, 759] width 14 height 11
click at [167, 129] on button "Share Your Screen" at bounding box center [101, 130] width 192 height 27
